Goal: Navigation & Orientation: Find specific page/section

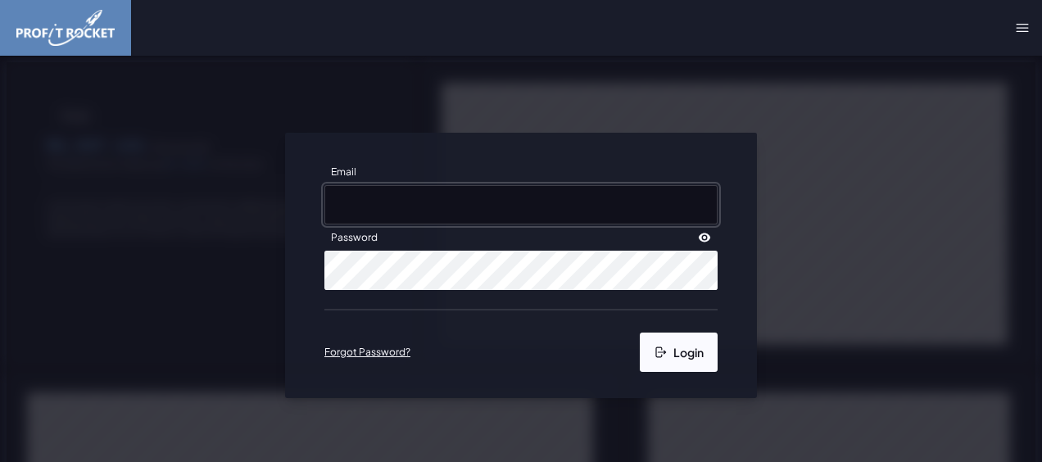
type input "[PERSON_NAME][EMAIL_ADDRESS][DOMAIN_NAME]"
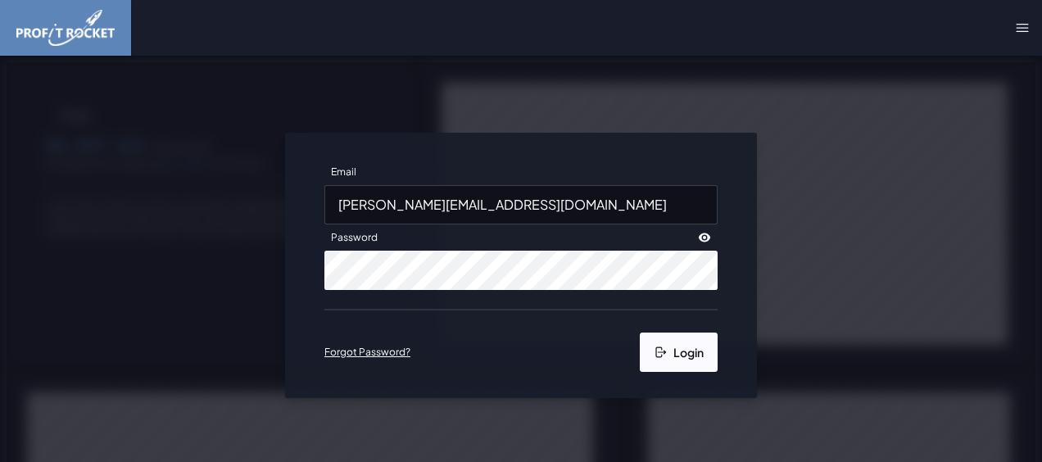
click at [676, 352] on button "Login" at bounding box center [679, 351] width 78 height 39
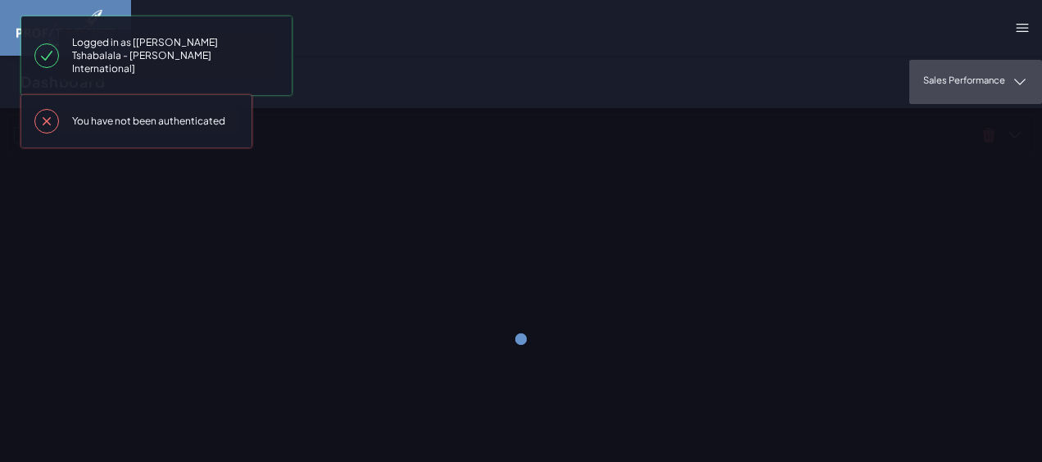
click at [953, 88] on p "Sales Performance" at bounding box center [964, 82] width 82 height 16
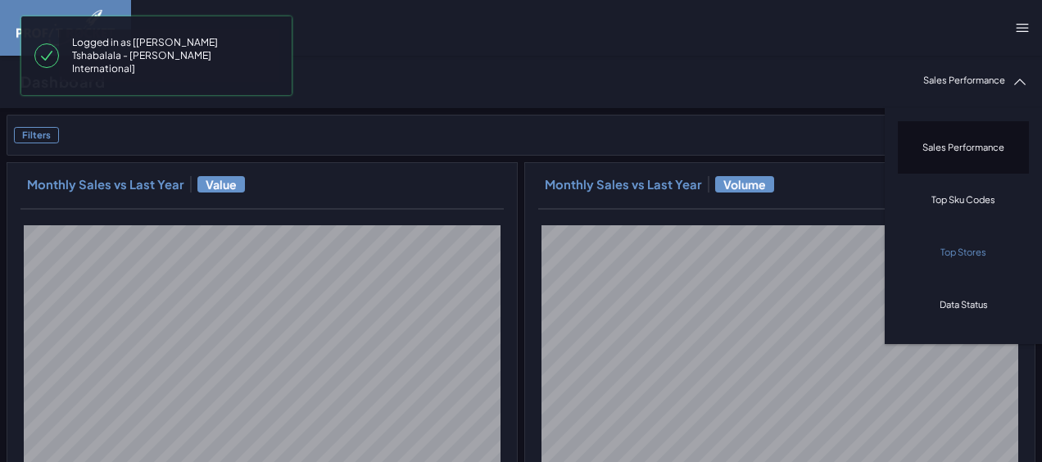
click at [952, 251] on p "Top Stores" at bounding box center [963, 252] width 46 height 12
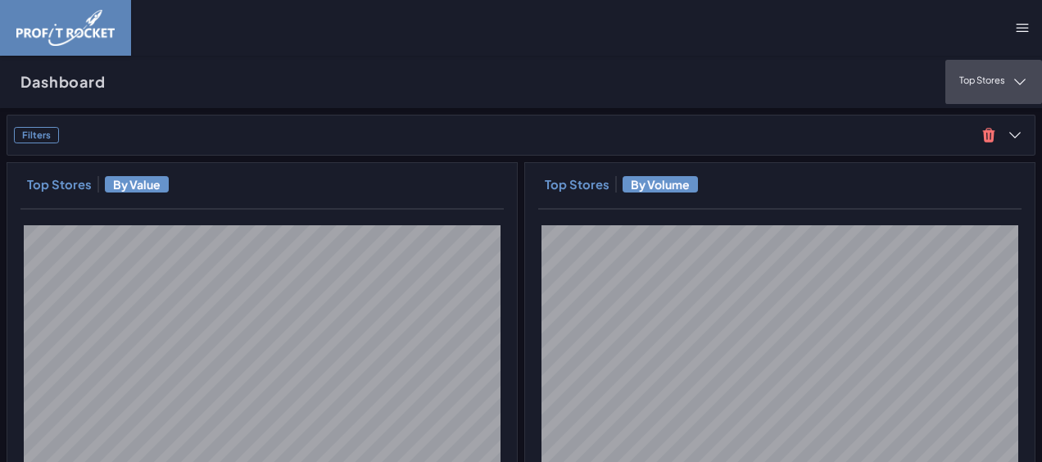
click at [1011, 77] on icon at bounding box center [1019, 82] width 16 height 16
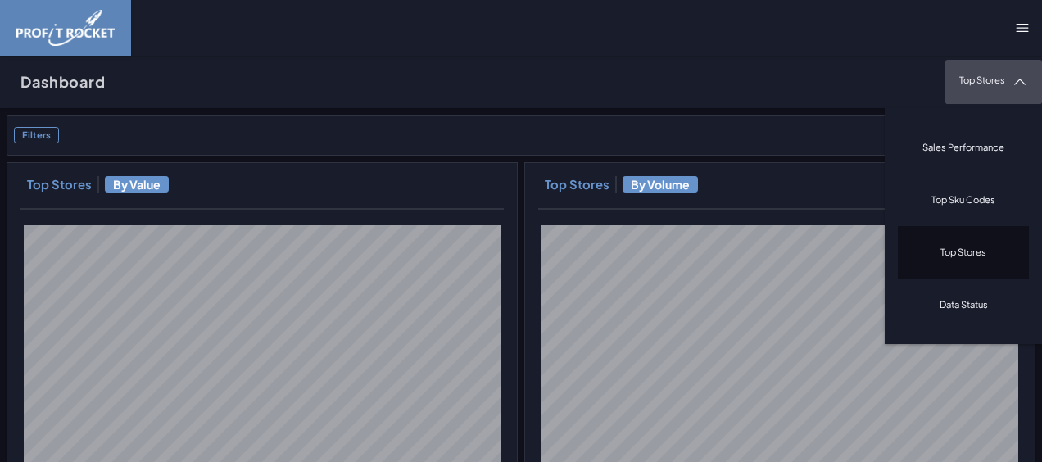
click at [1011, 77] on icon at bounding box center [1019, 82] width 16 height 16
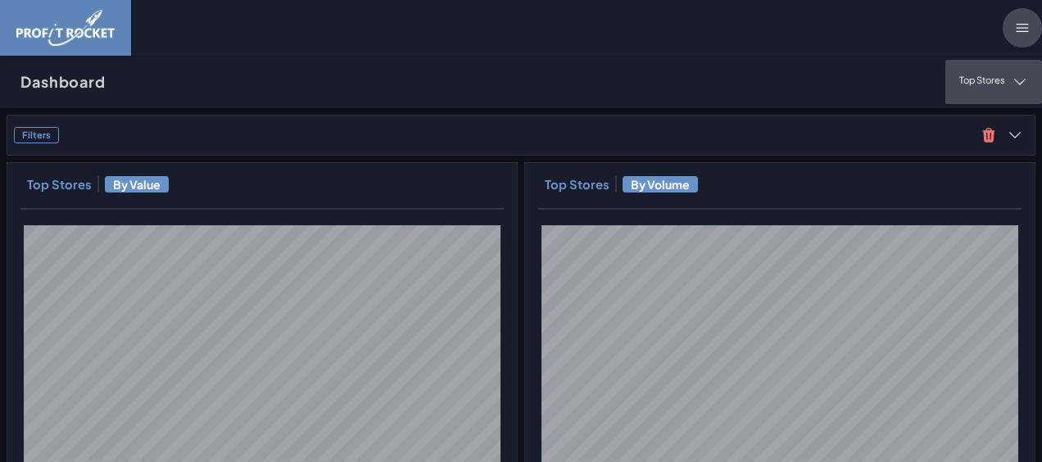
click at [1002, 31] on div at bounding box center [1021, 27] width 39 height 39
click at [1002, 30] on div at bounding box center [1021, 27] width 39 height 39
